Goal: Download file/media

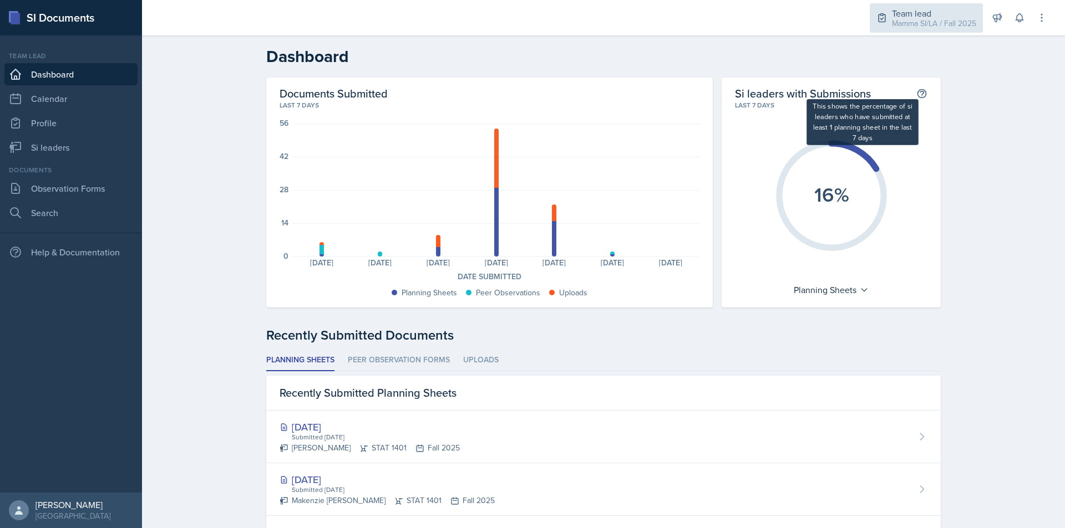
click at [901, 18] on div "Mamma SI/LA / Fall 2025" at bounding box center [934, 24] width 84 height 12
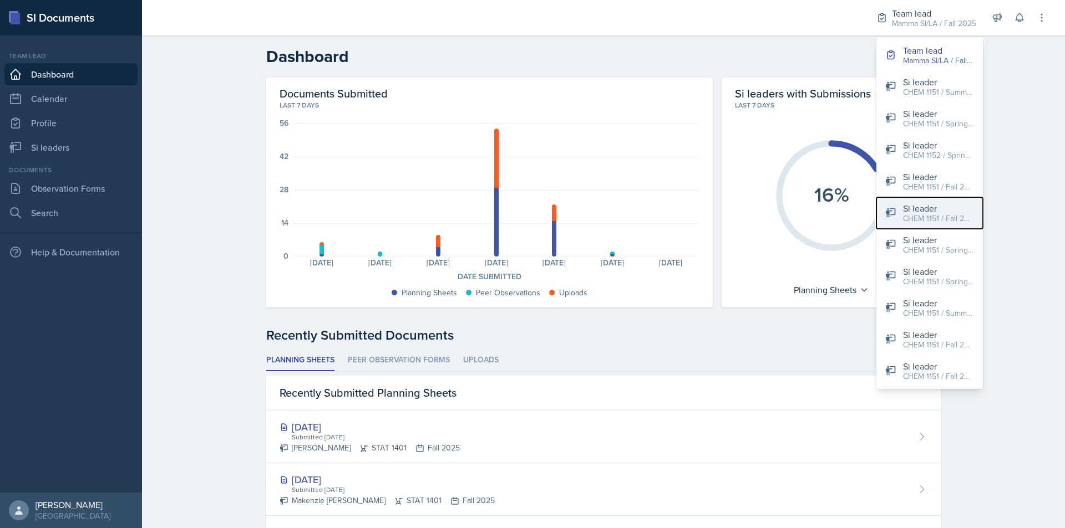
click at [924, 207] on div "Si leader" at bounding box center [938, 208] width 71 height 13
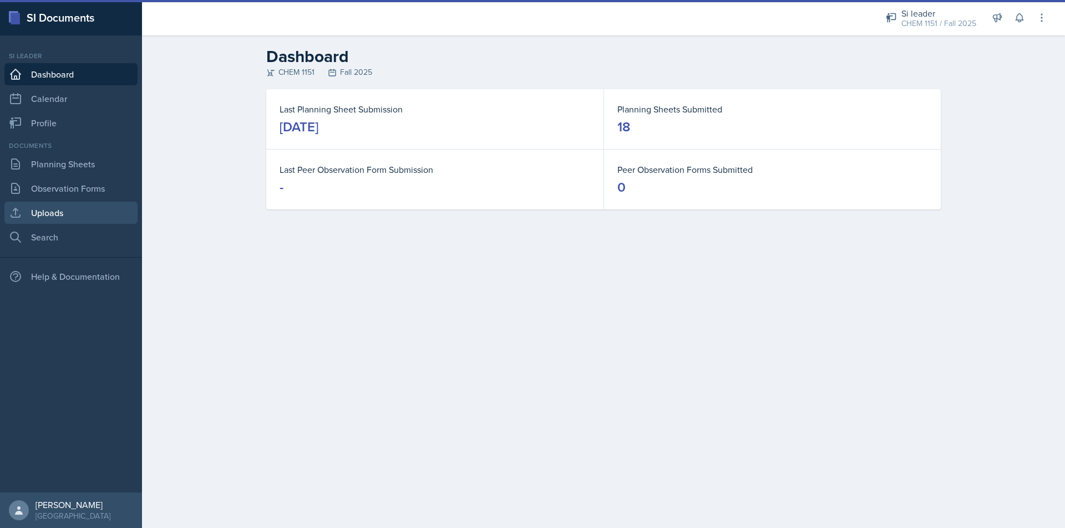
click at [60, 212] on link "Uploads" at bounding box center [70, 213] width 133 height 22
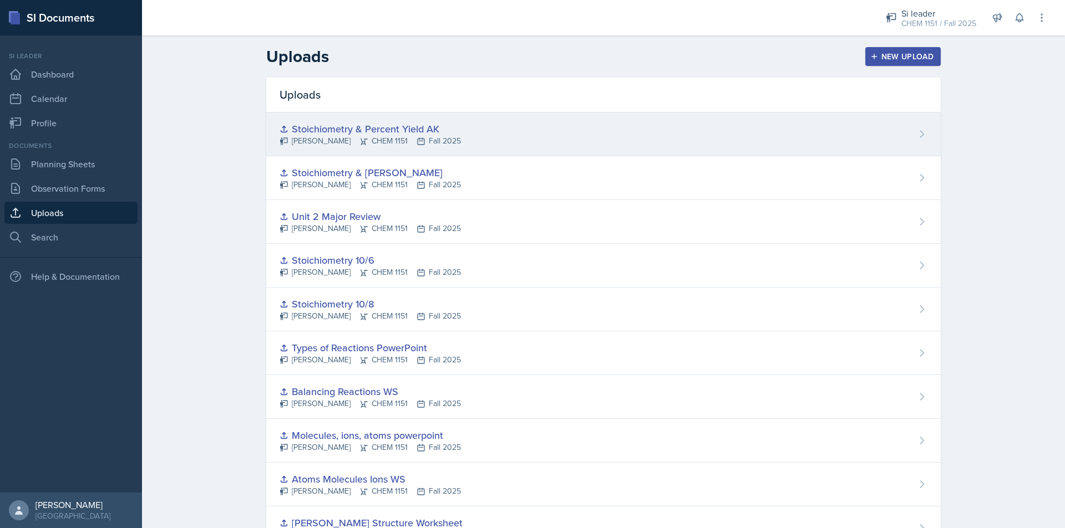
click at [408, 132] on div "Stoichiometry & Percent Yield AK" at bounding box center [369, 128] width 181 height 15
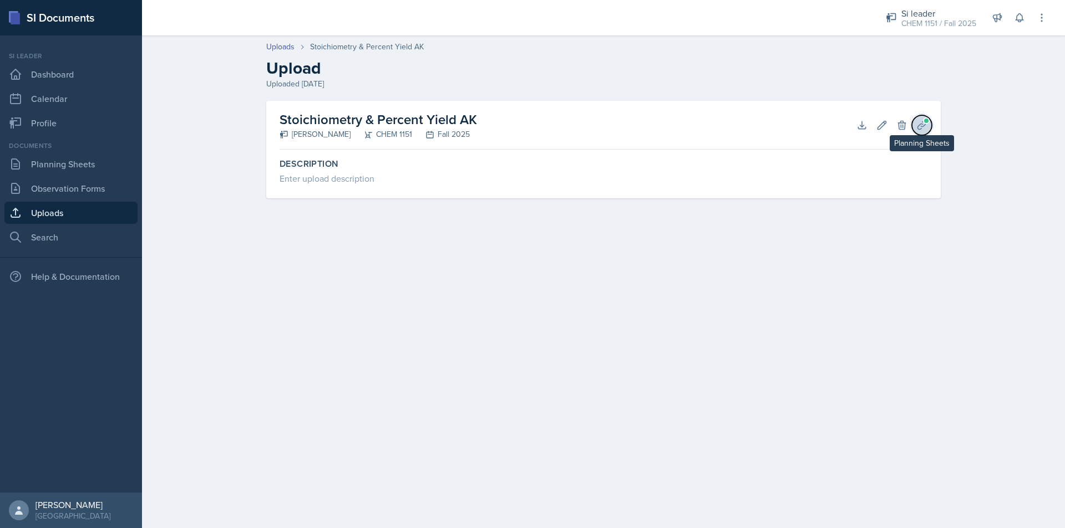
click at [920, 120] on icon at bounding box center [921, 125] width 11 height 11
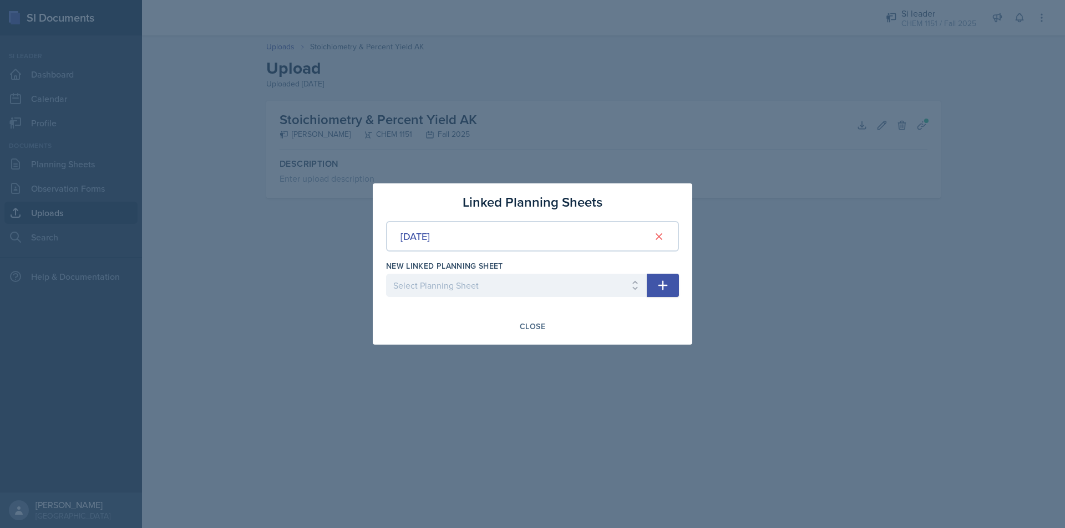
click at [710, 142] on div at bounding box center [532, 264] width 1065 height 528
